Goal: Find specific page/section: Find specific page/section

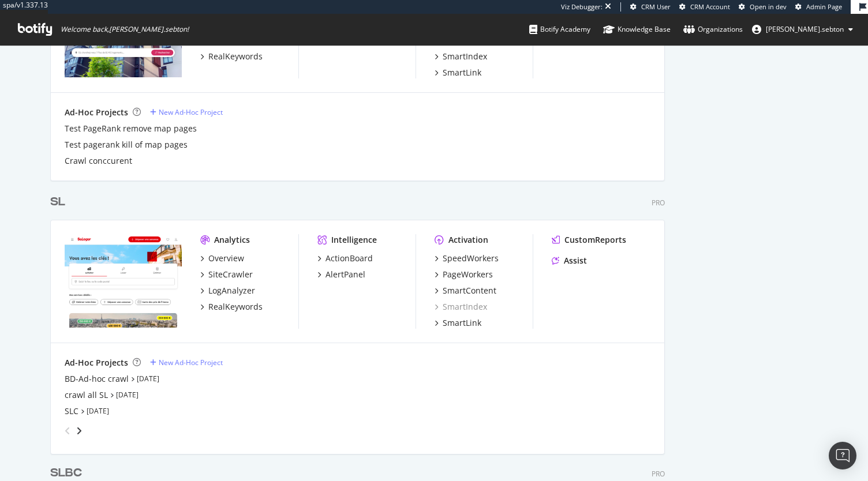
scroll to position [2651, 0]
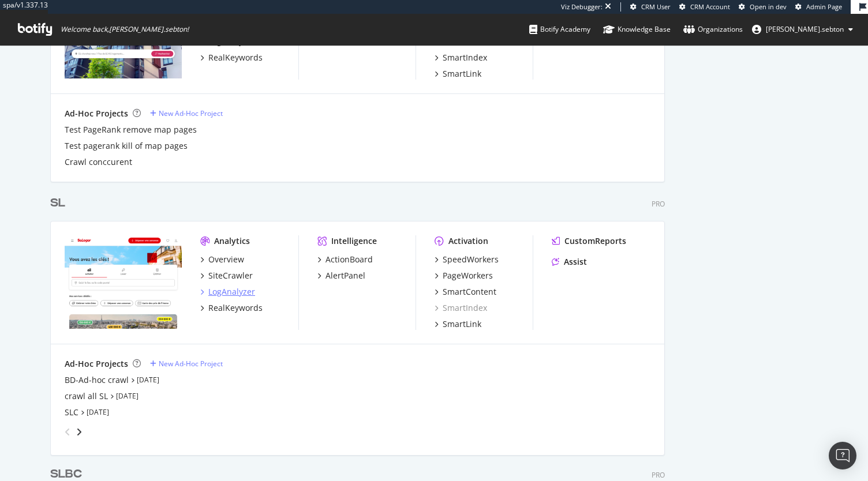
click at [235, 294] on div "LogAnalyzer" at bounding box center [231, 292] width 47 height 12
